Goal: Information Seeking & Learning: Learn about a topic

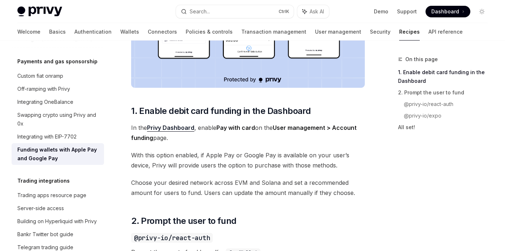
scroll to position [292, 0]
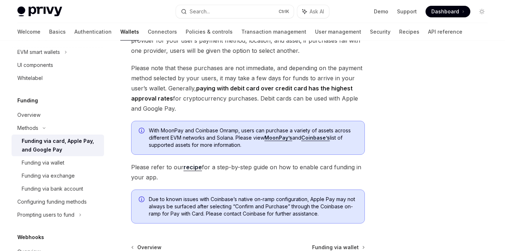
scroll to position [146, 0]
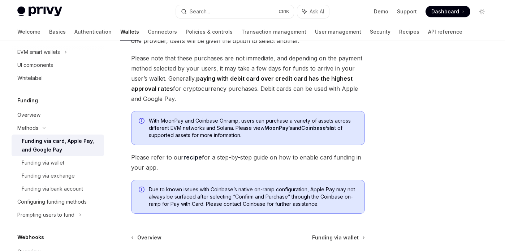
click at [190, 157] on link "recipe" at bounding box center [192, 157] width 18 height 8
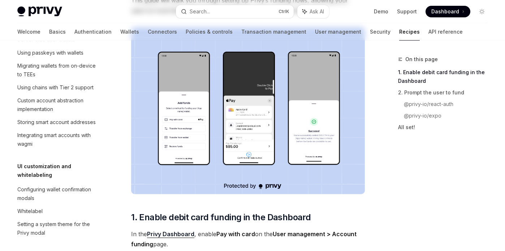
type textarea "*"
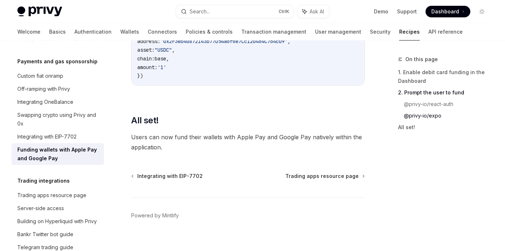
scroll to position [983, 0]
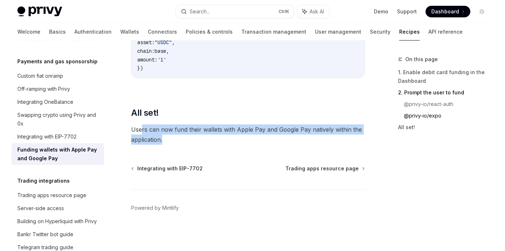
drag, startPoint x: 164, startPoint y: 145, endPoint x: 141, endPoint y: 131, distance: 26.9
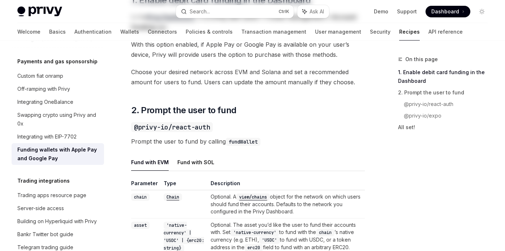
scroll to position [0, 0]
